Goal: Task Accomplishment & Management: Use online tool/utility

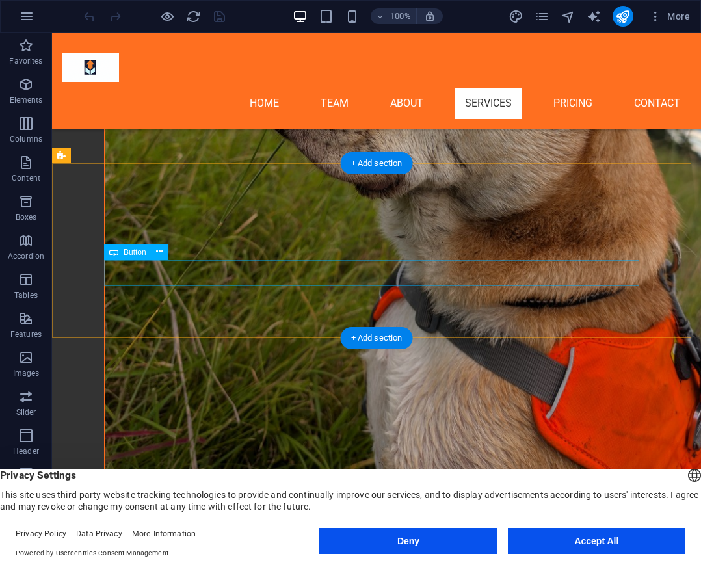
scroll to position [4121, 0]
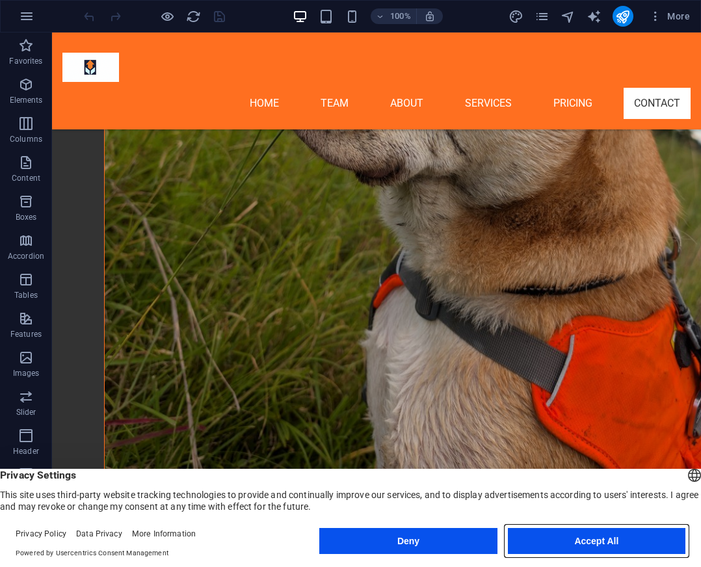
drag, startPoint x: 571, startPoint y: 541, endPoint x: 517, endPoint y: 502, distance: 66.3
click at [571, 541] on button "Accept All" at bounding box center [597, 541] width 178 height 26
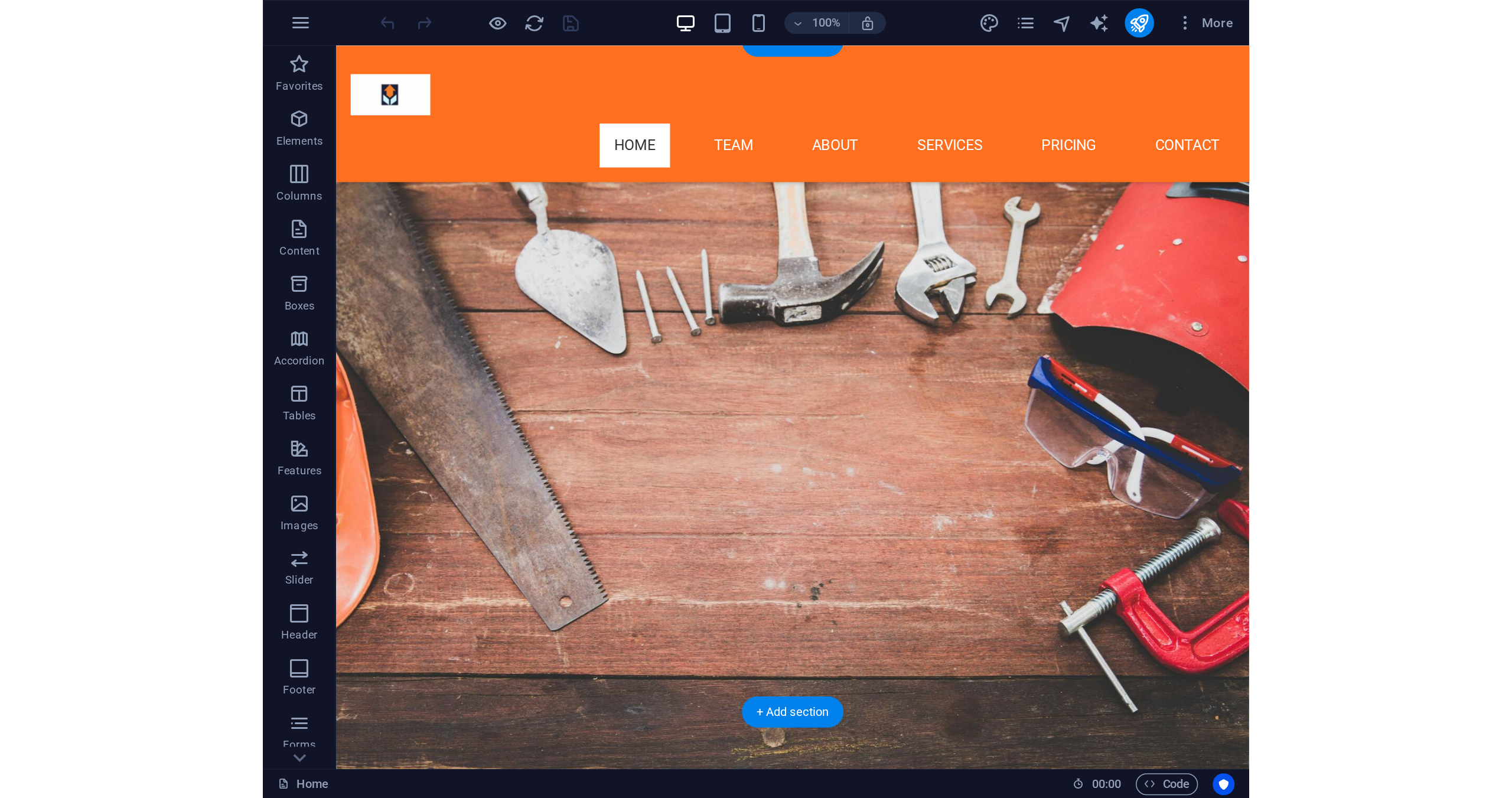
scroll to position [0, 0]
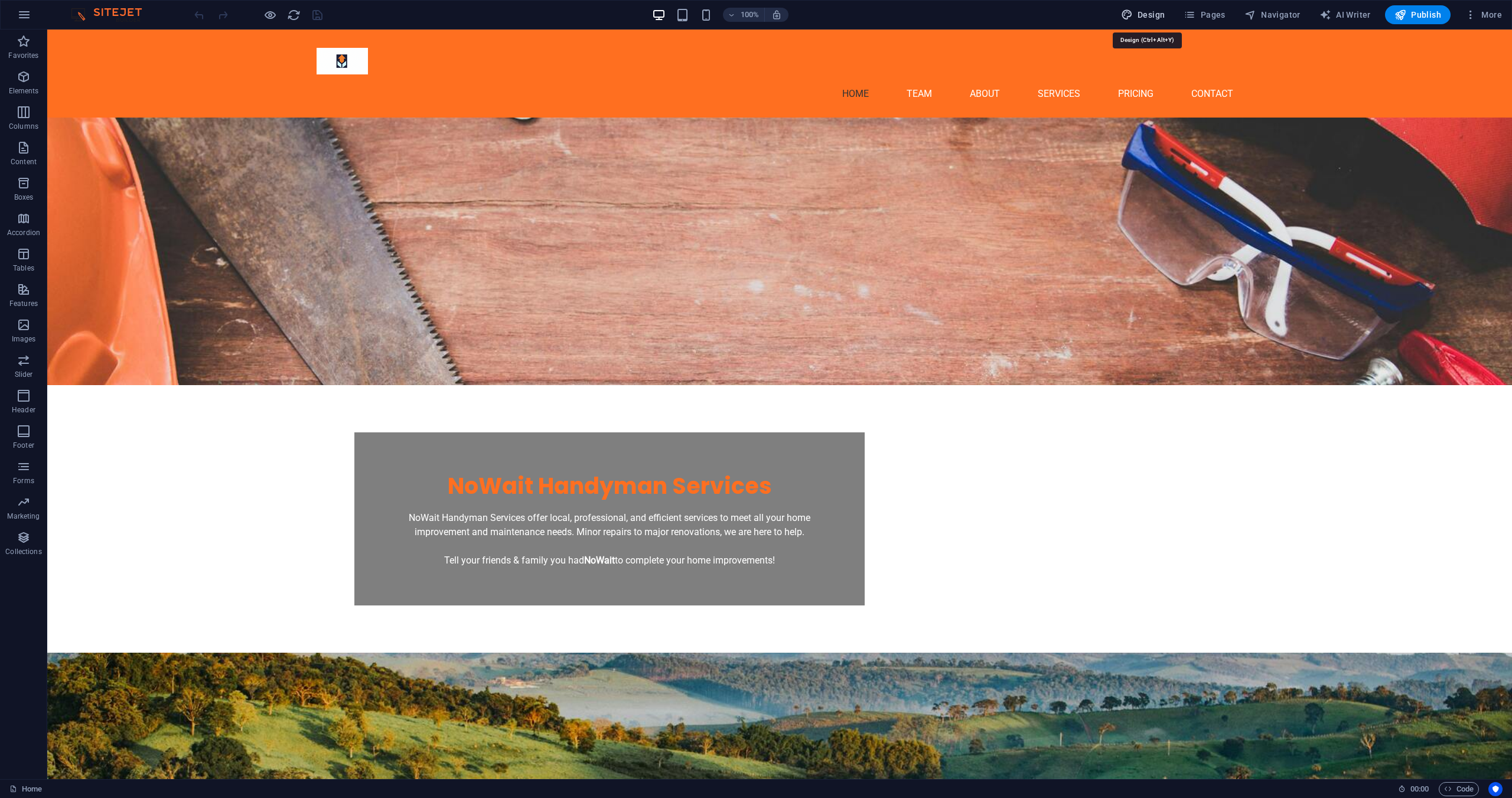
click at [636, 11] on span "Design" at bounding box center [1143, 15] width 44 height 12
select select "600"
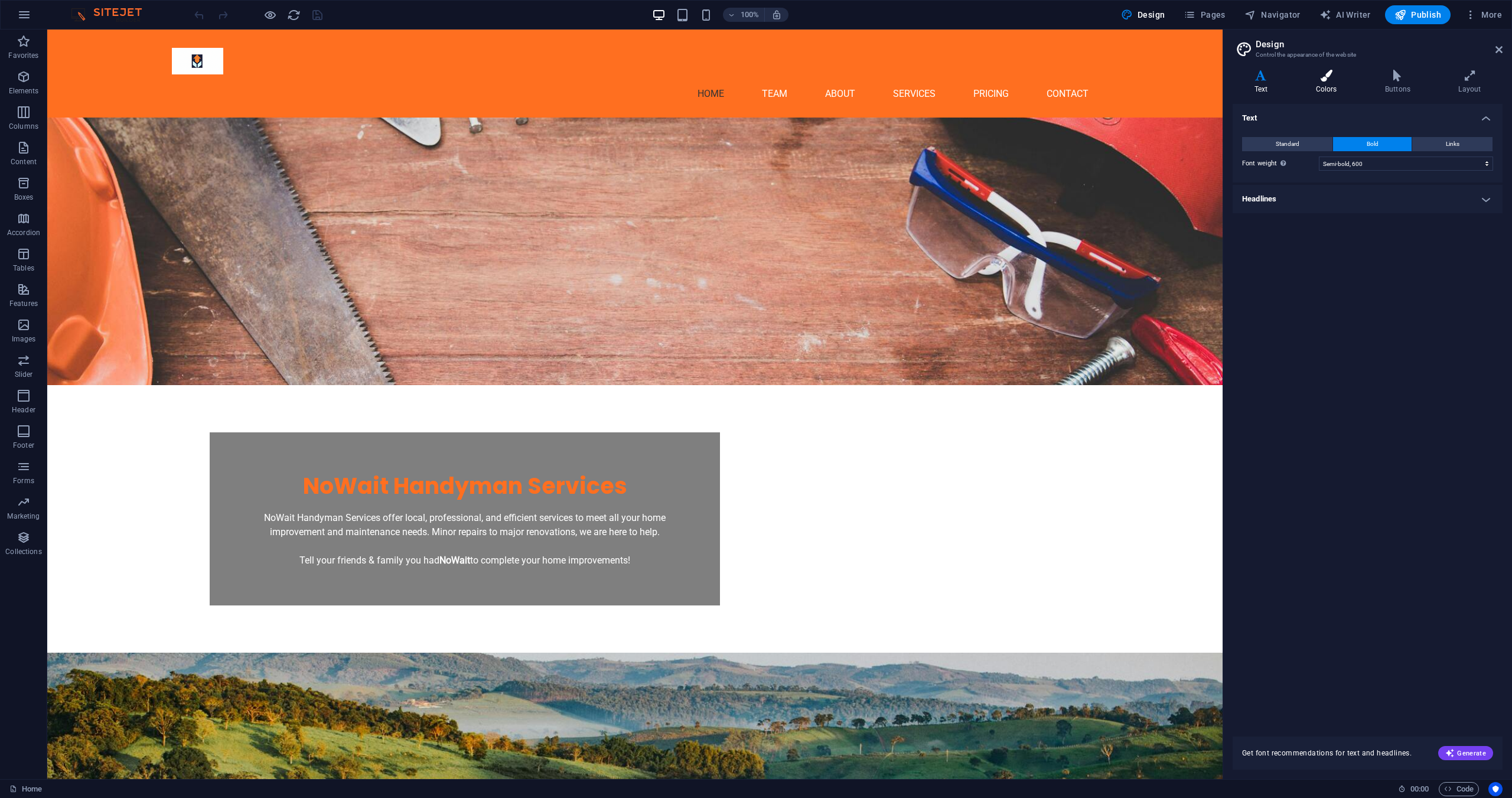
click at [636, 85] on h4 "Colors" at bounding box center [1329, 82] width 69 height 25
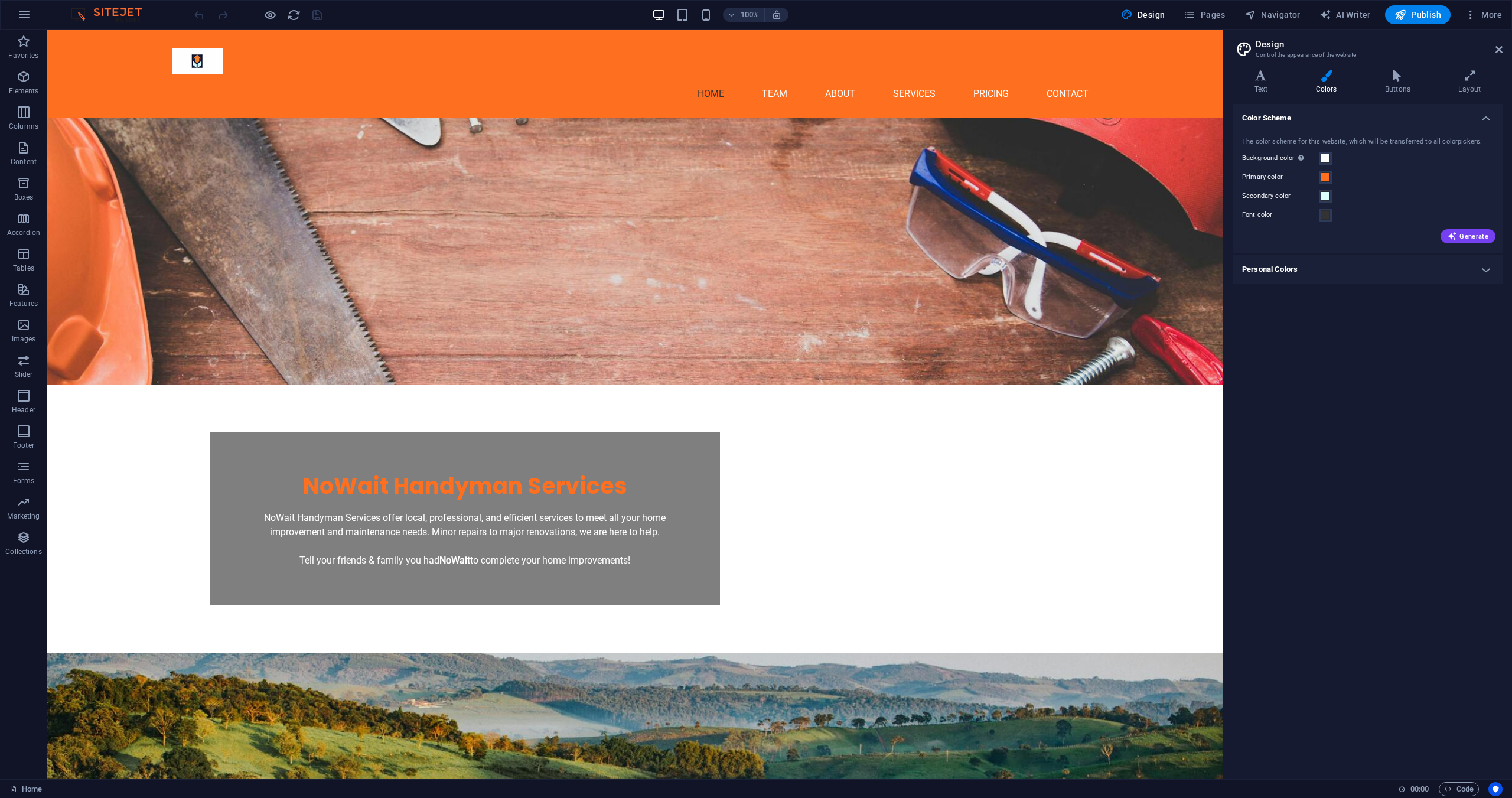
click at [636, 289] on div "Color Scheme The color scheme for this website, which will be transferred to al…" at bounding box center [1367, 437] width 270 height 665
click at [636, 276] on h4 "Personal Colors" at bounding box center [1367, 269] width 270 height 28
click at [636, 270] on h4 "Personal Colors" at bounding box center [1367, 265] width 270 height 21
drag, startPoint x: 1445, startPoint y: 362, endPoint x: 1385, endPoint y: 334, distance: 66.2
click at [636, 334] on div "Color Scheme The color scheme for this website, which will be transferred to al…" at bounding box center [1367, 437] width 270 height 665
